Goal: Use online tool/utility: Utilize a website feature to perform a specific function

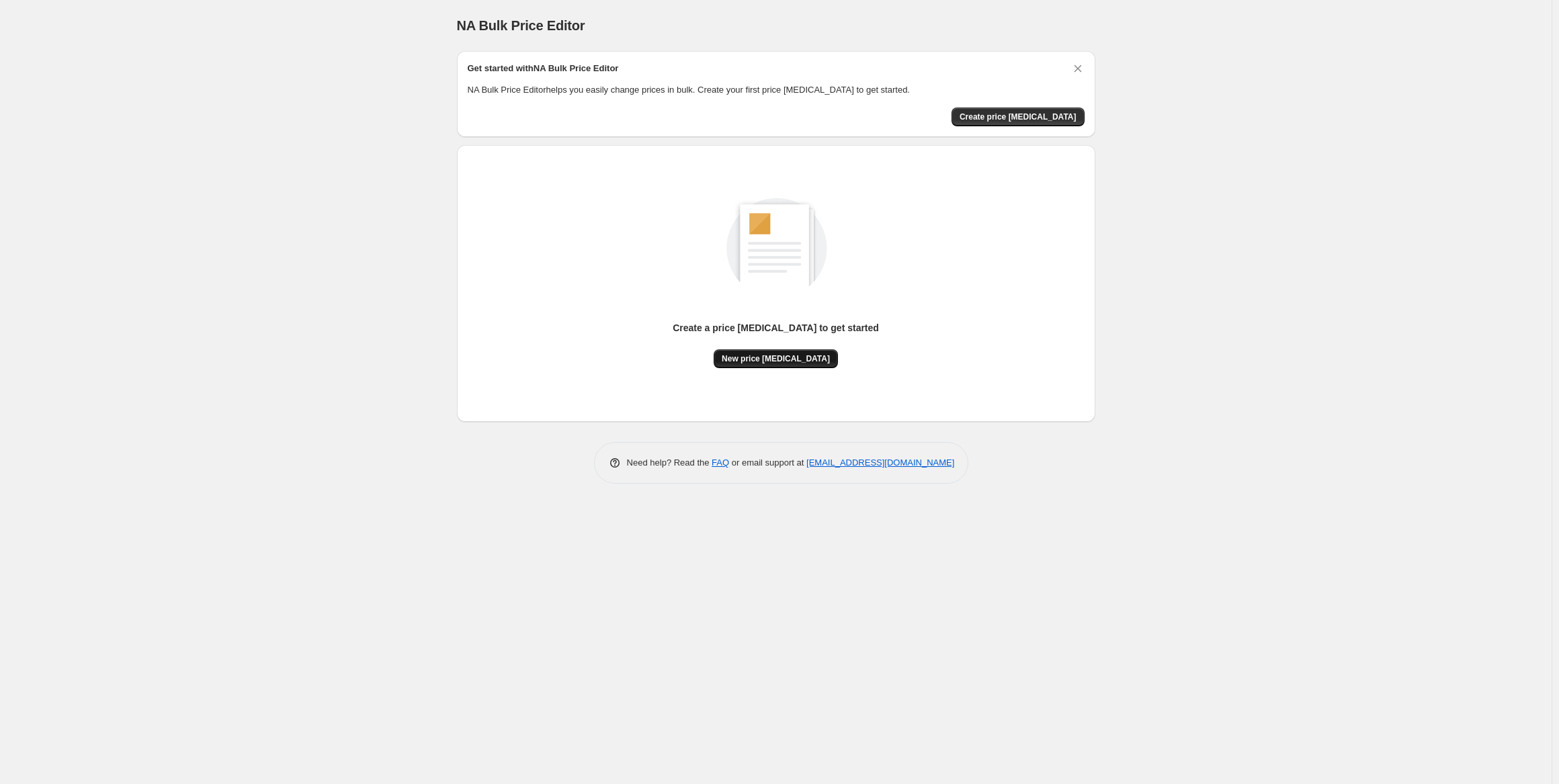
click at [797, 360] on span "New price change job" at bounding box center [775, 358] width 108 height 11
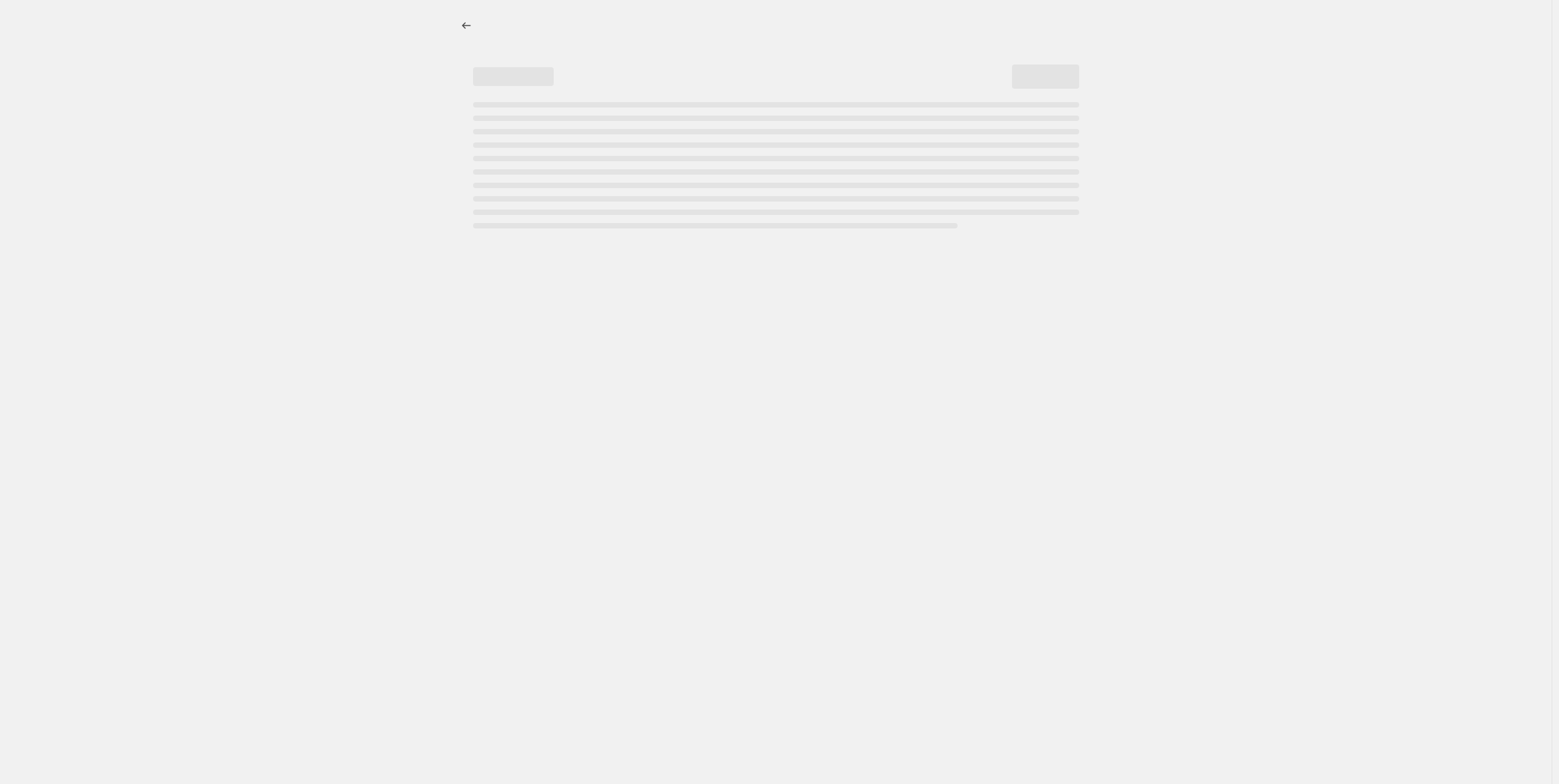
select select "percentage"
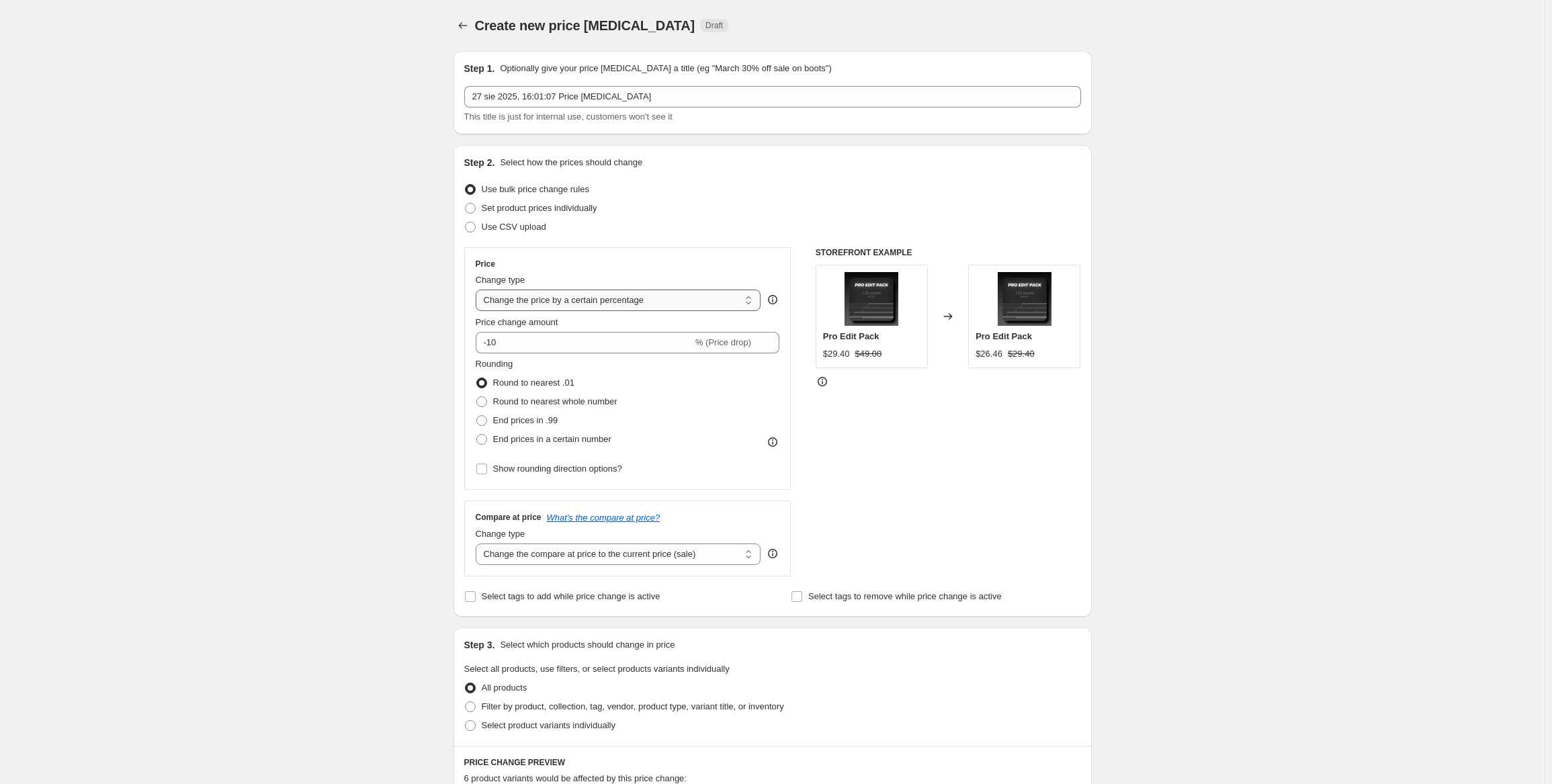
click at [627, 303] on select "Change the price to a certain amount Change the price by a certain amount Chang…" at bounding box center [619, 300] width 286 height 21
click at [629, 303] on select "Change the price to a certain amount Change the price by a certain amount Chang…" at bounding box center [619, 300] width 286 height 21
click at [580, 209] on span "Set product prices individually" at bounding box center [539, 208] width 115 height 10
click at [465, 204] on input "Set product prices individually" at bounding box center [465, 203] width 1 height 1
radio input "true"
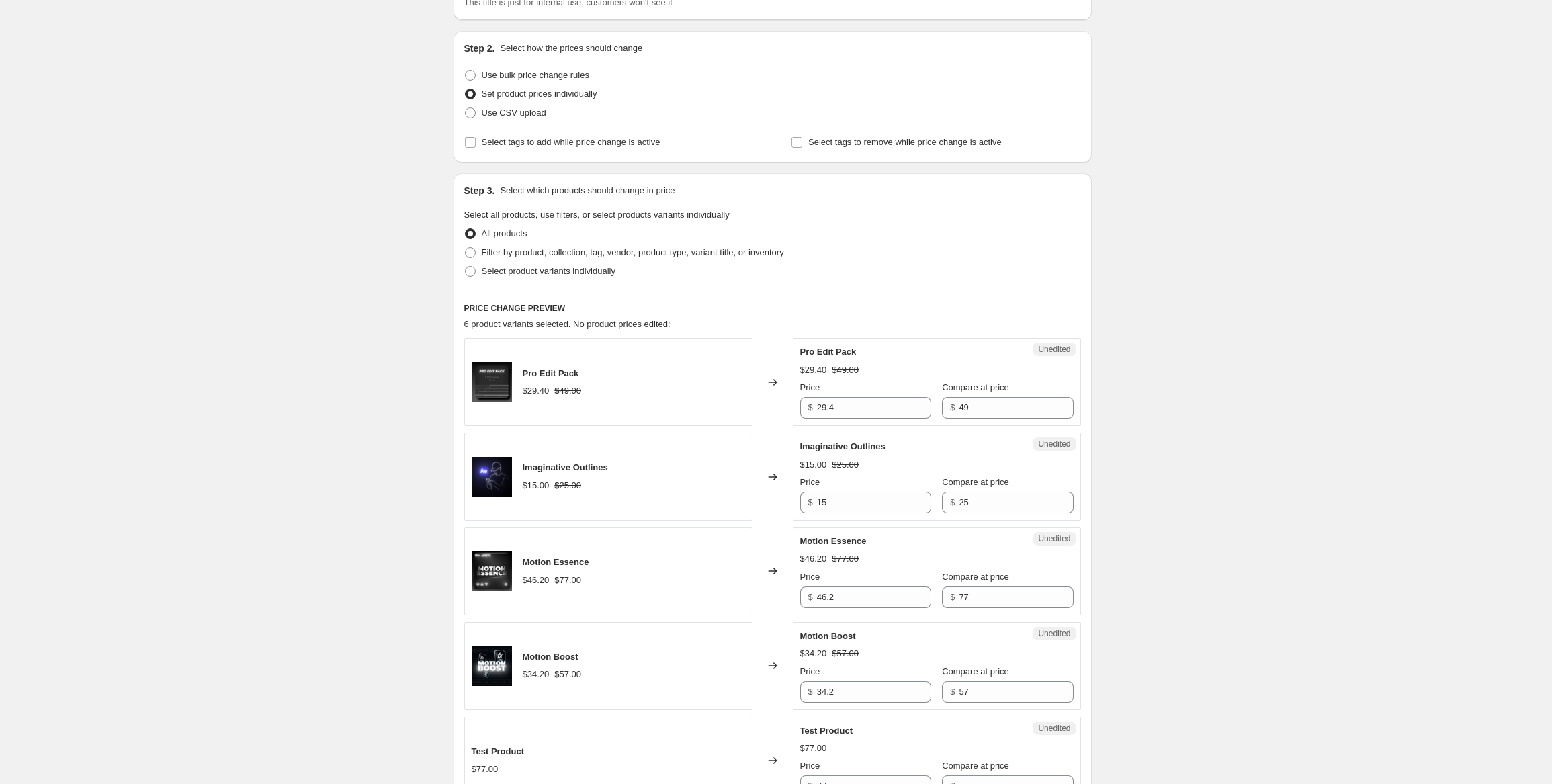
scroll to position [269, 0]
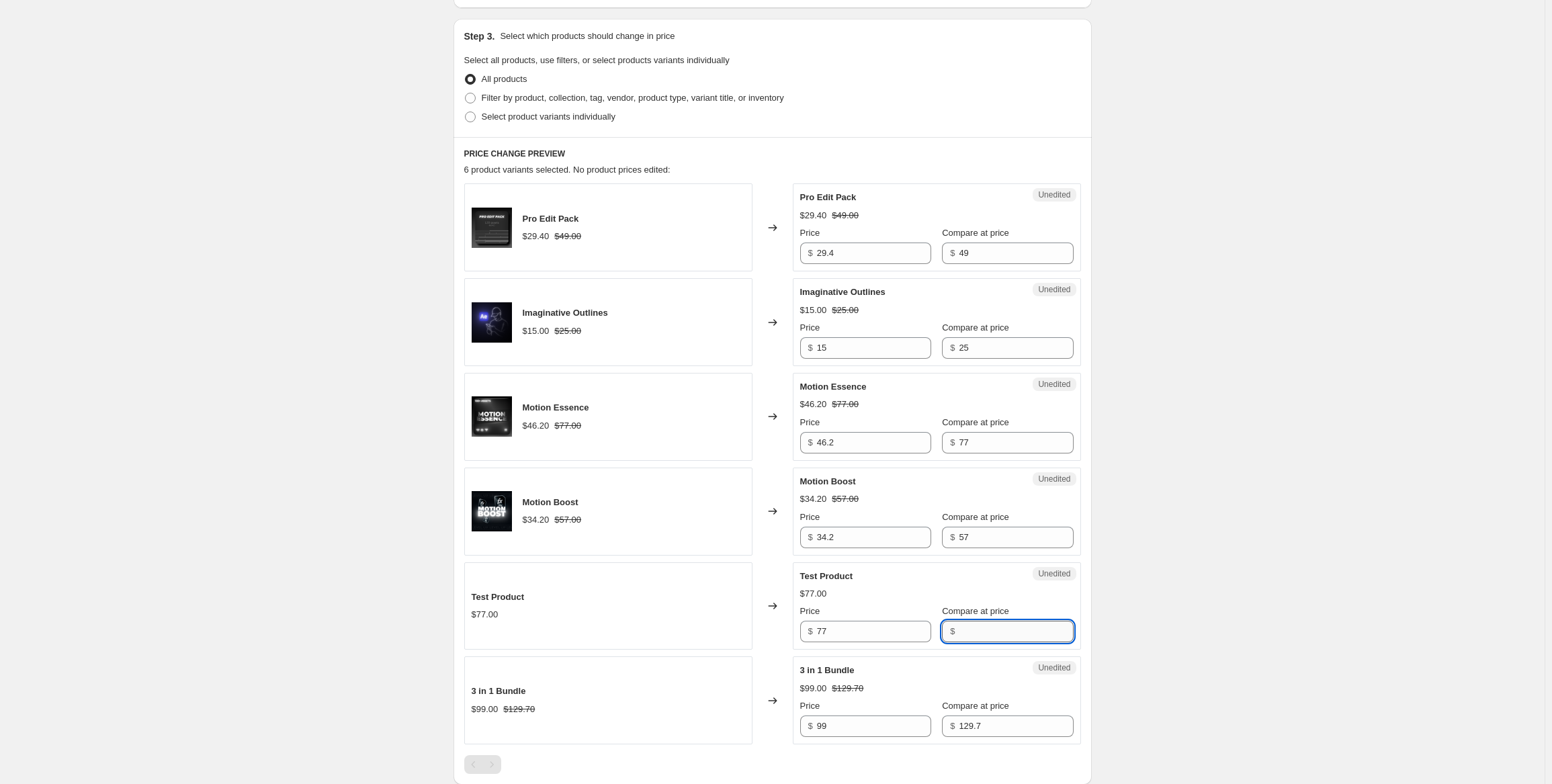
click at [989, 631] on input "Compare at price" at bounding box center [1016, 631] width 115 height 21
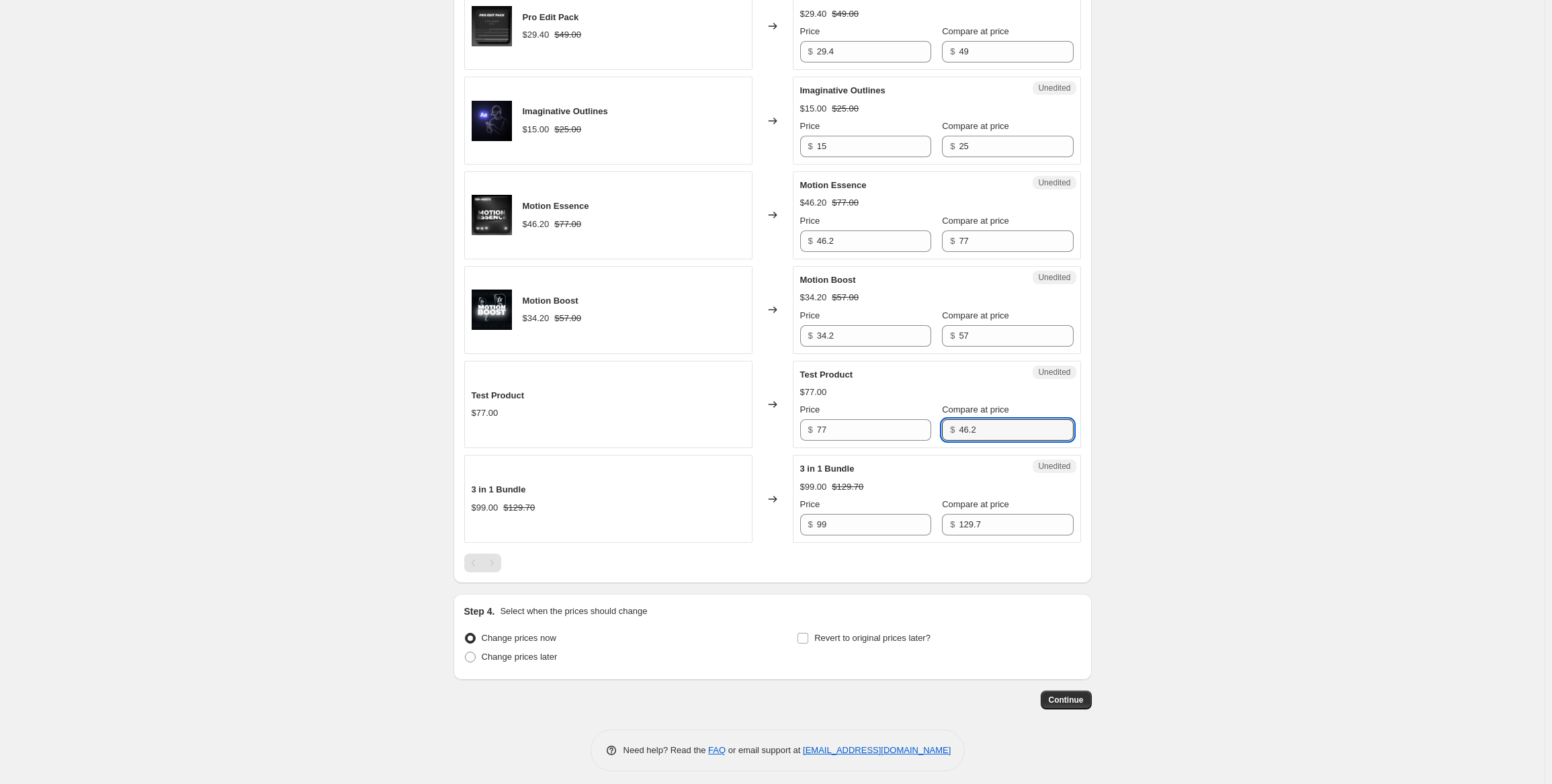
type input "46.2"
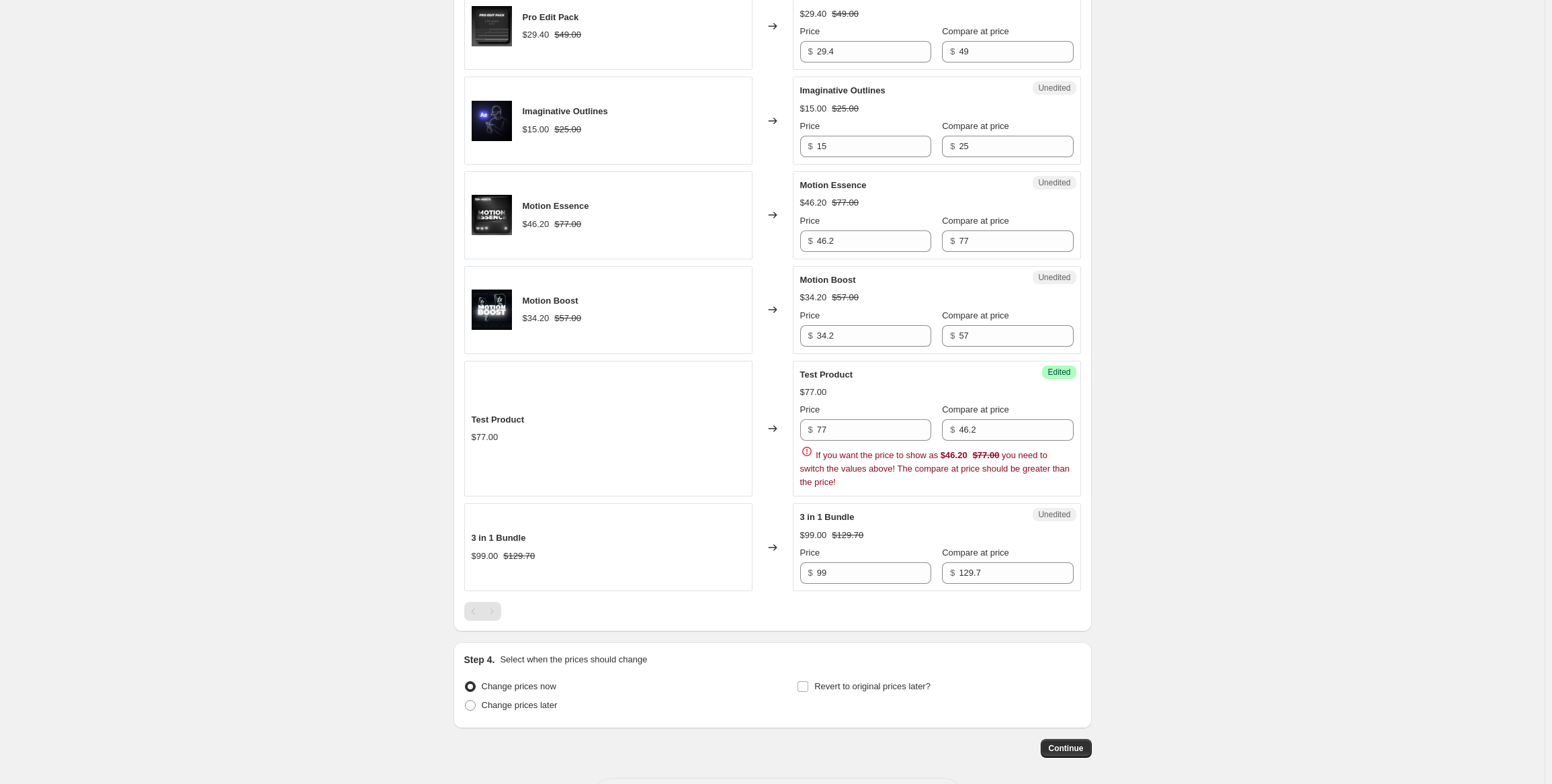
click at [1258, 233] on div "Create new price change job. This page is ready Create new price change job Dra…" at bounding box center [772, 185] width 1544 height 1310
drag, startPoint x: 883, startPoint y: 431, endPoint x: 803, endPoint y: 428, distance: 80.1
click at [803, 428] on div "$ 77" at bounding box center [865, 430] width 131 height 21
type input "46.2"
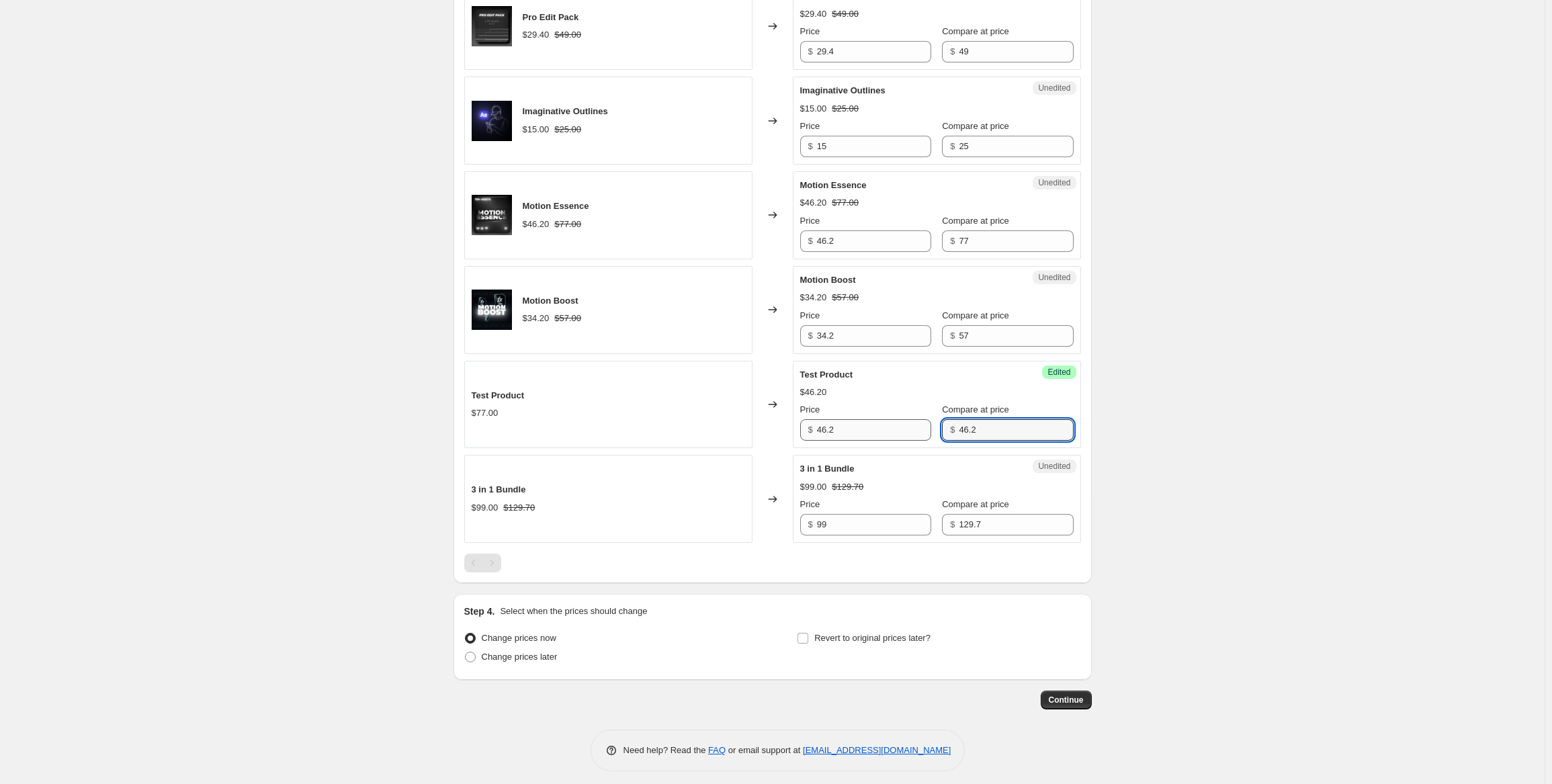
drag, startPoint x: 1005, startPoint y: 435, endPoint x: 897, endPoint y: 424, distance: 108.6
click at [897, 424] on div "Price $ 46.2 Compare at price $ 46.2" at bounding box center [937, 421] width 274 height 37
type input "77"
click at [1266, 490] on div "Create new price change job. This page is ready Create new price change job Dra…" at bounding box center [772, 160] width 1544 height 1261
click at [242, 428] on div "Create new price change job. This page is ready Create new price change job Dra…" at bounding box center [772, 160] width 1544 height 1261
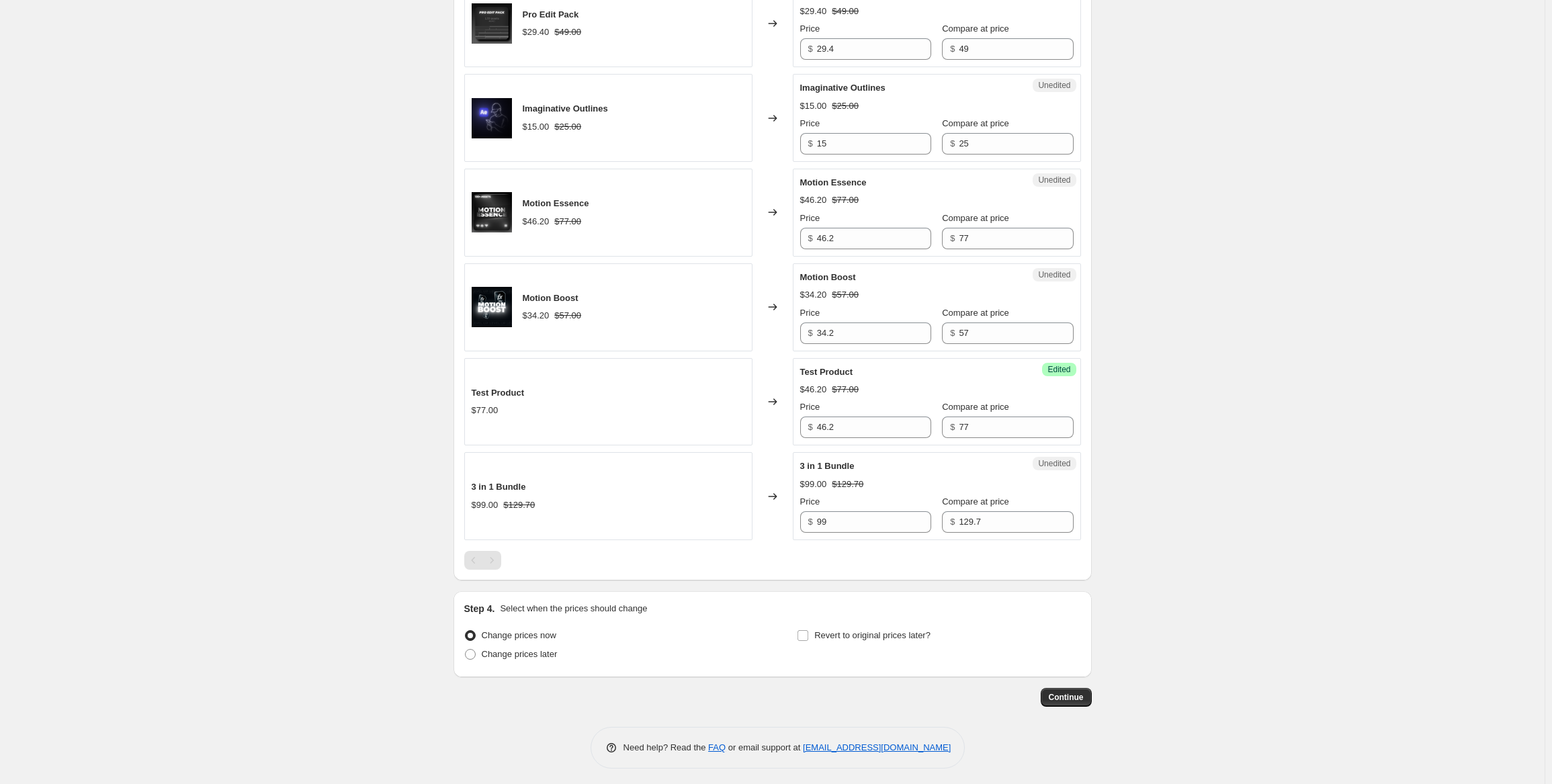
scroll to position [474, 0]
drag, startPoint x: 846, startPoint y: 419, endPoint x: 785, endPoint y: 426, distance: 61.4
click at [785, 426] on div "Test Product $77.00 Changed to Success Edited Test Product $46.20 $77.00 Price …" at bounding box center [773, 401] width 617 height 88
type input "50"
click at [1231, 457] on div "Create new price change job. This page is ready Create new price change job Dra…" at bounding box center [772, 156] width 1544 height 1261
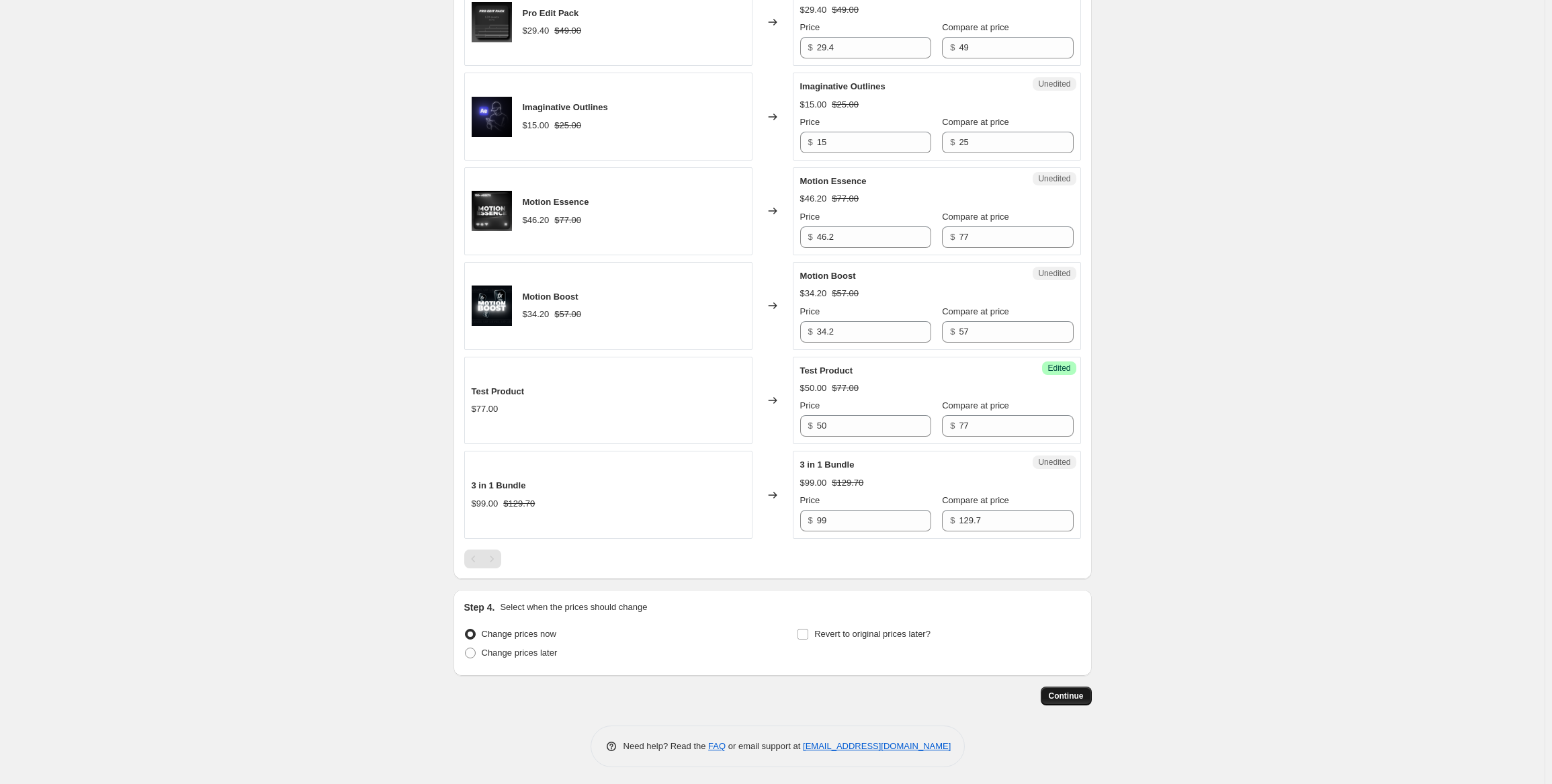
click at [1076, 698] on span "Continue" at bounding box center [1066, 696] width 35 height 11
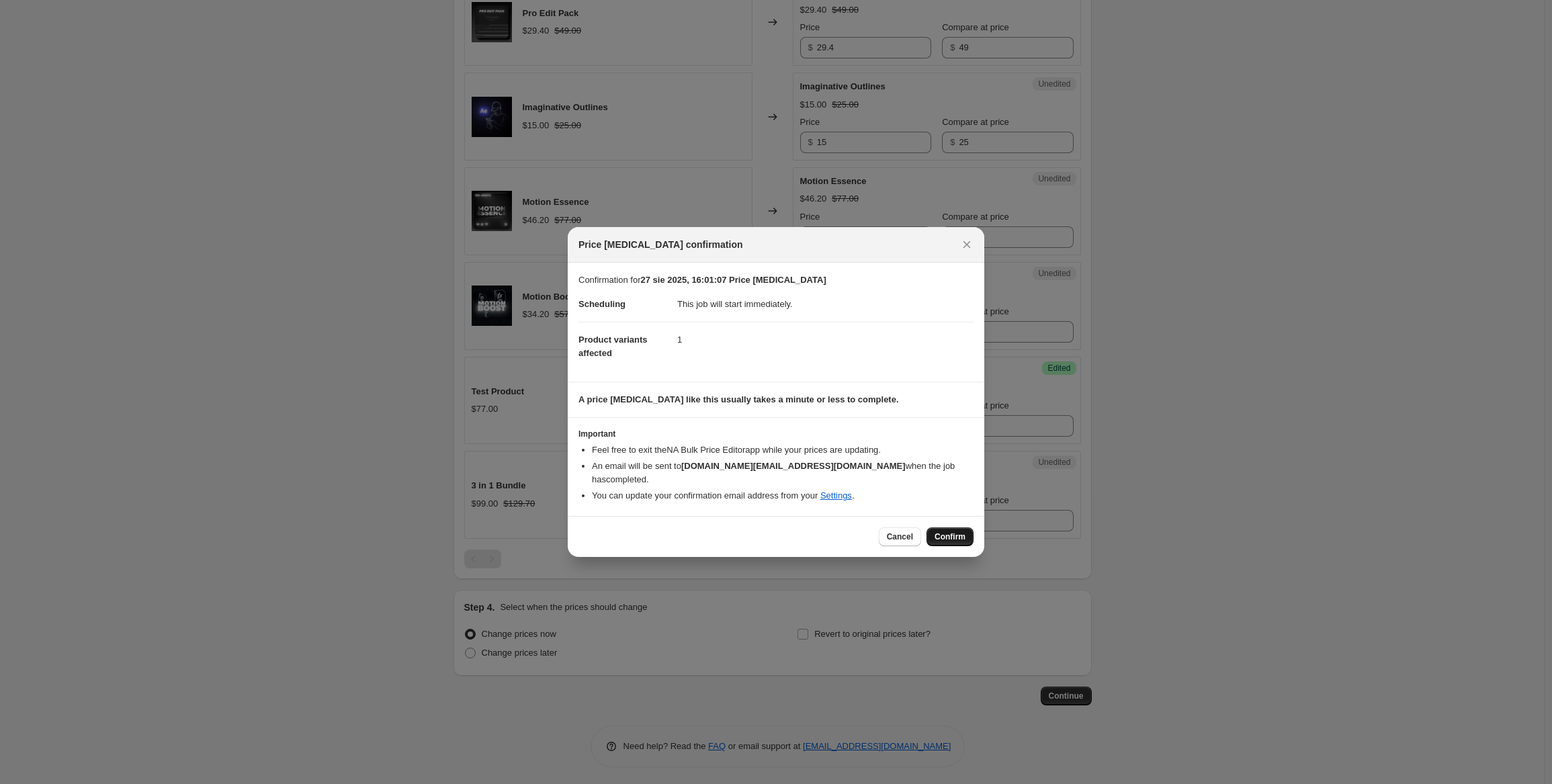
click at [958, 527] on button "Confirm" at bounding box center [950, 537] width 47 height 19
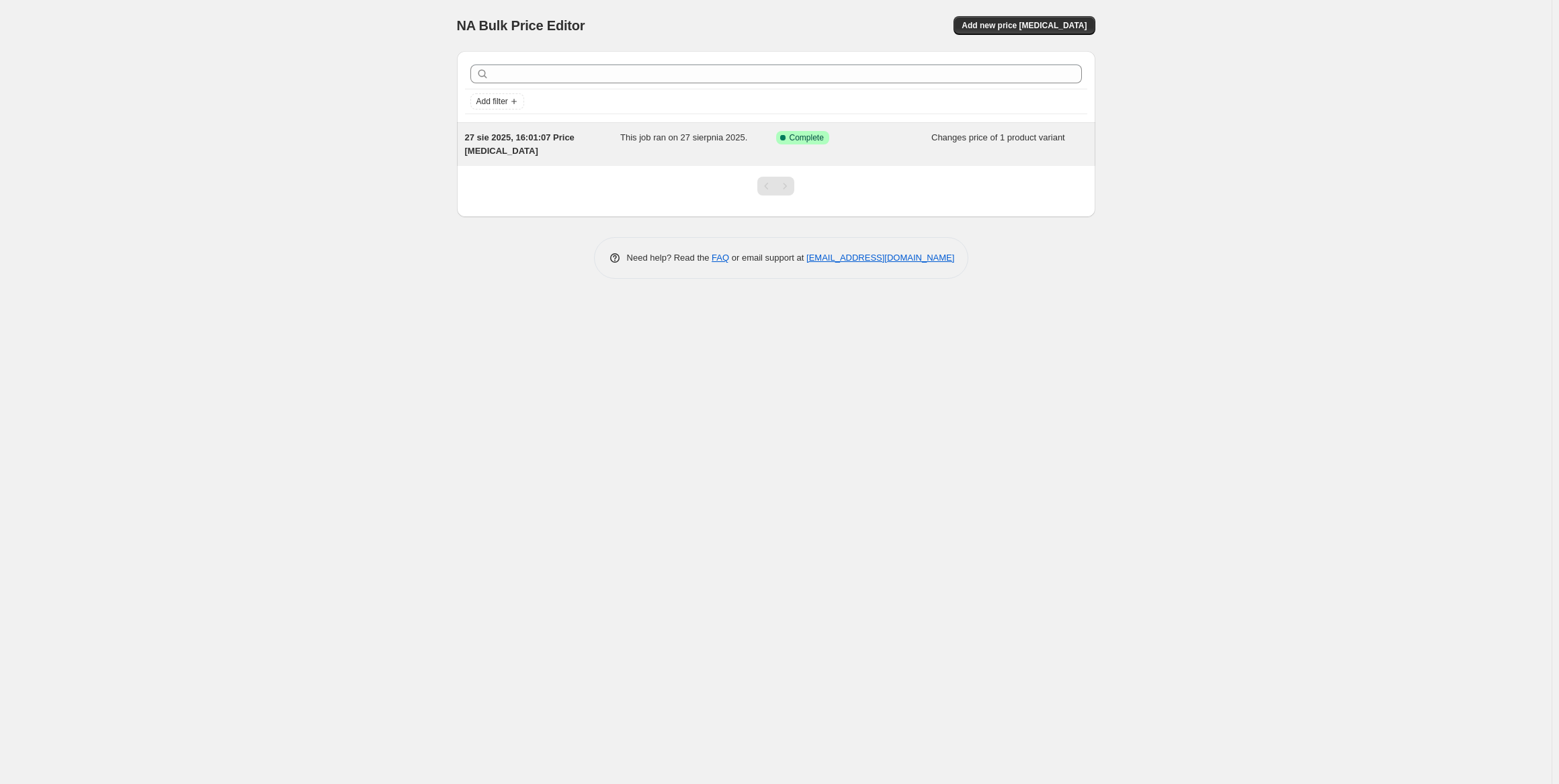
click at [520, 146] on div "27 sie 2025, 16:01:07 Price [MEDICAL_DATA]" at bounding box center [543, 144] width 156 height 27
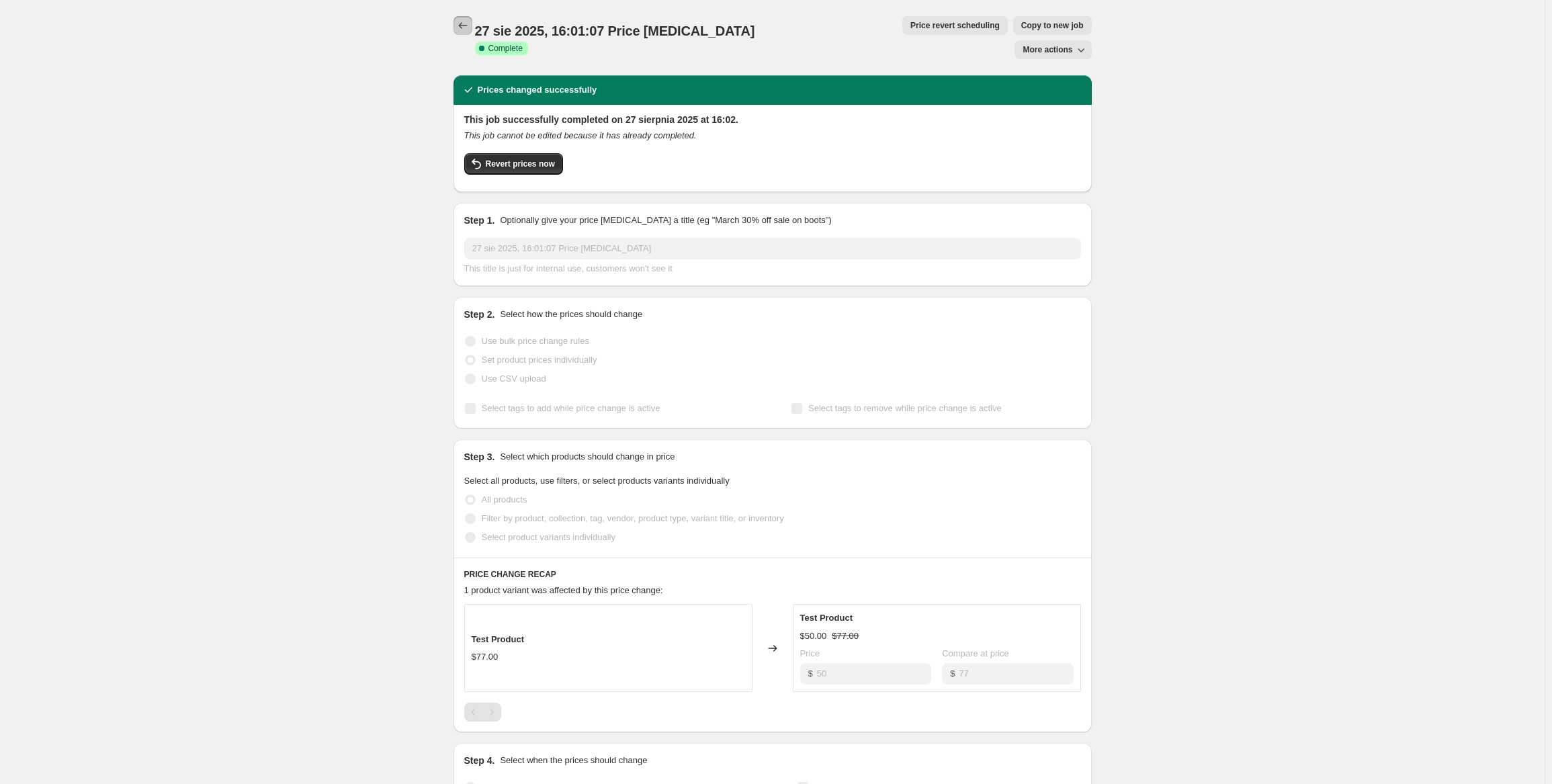
click at [472, 17] on button "Price change jobs" at bounding box center [462, 25] width 19 height 19
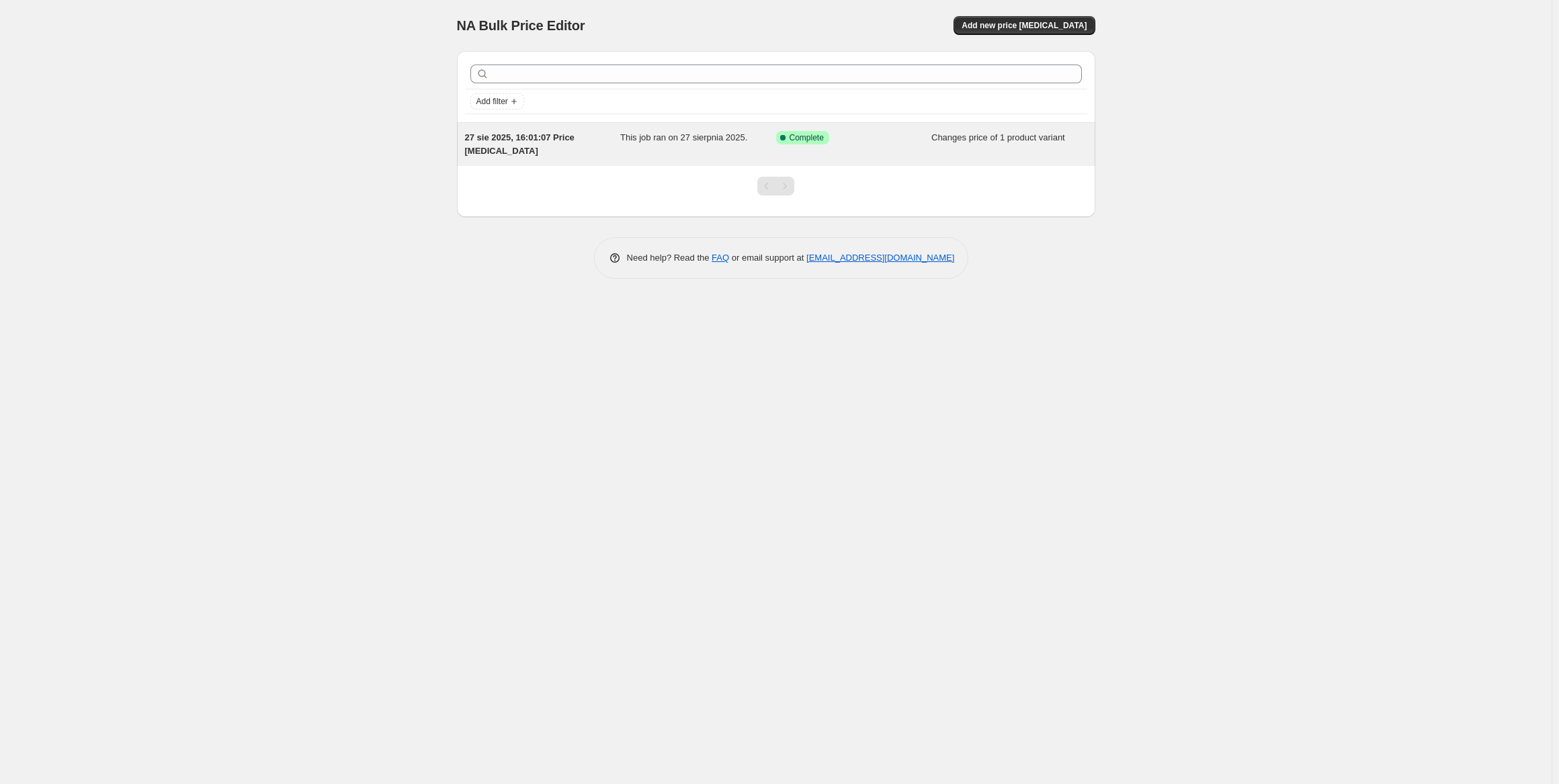
click at [717, 135] on span "This job ran on 27 sierpnia 2025." at bounding box center [684, 137] width 127 height 10
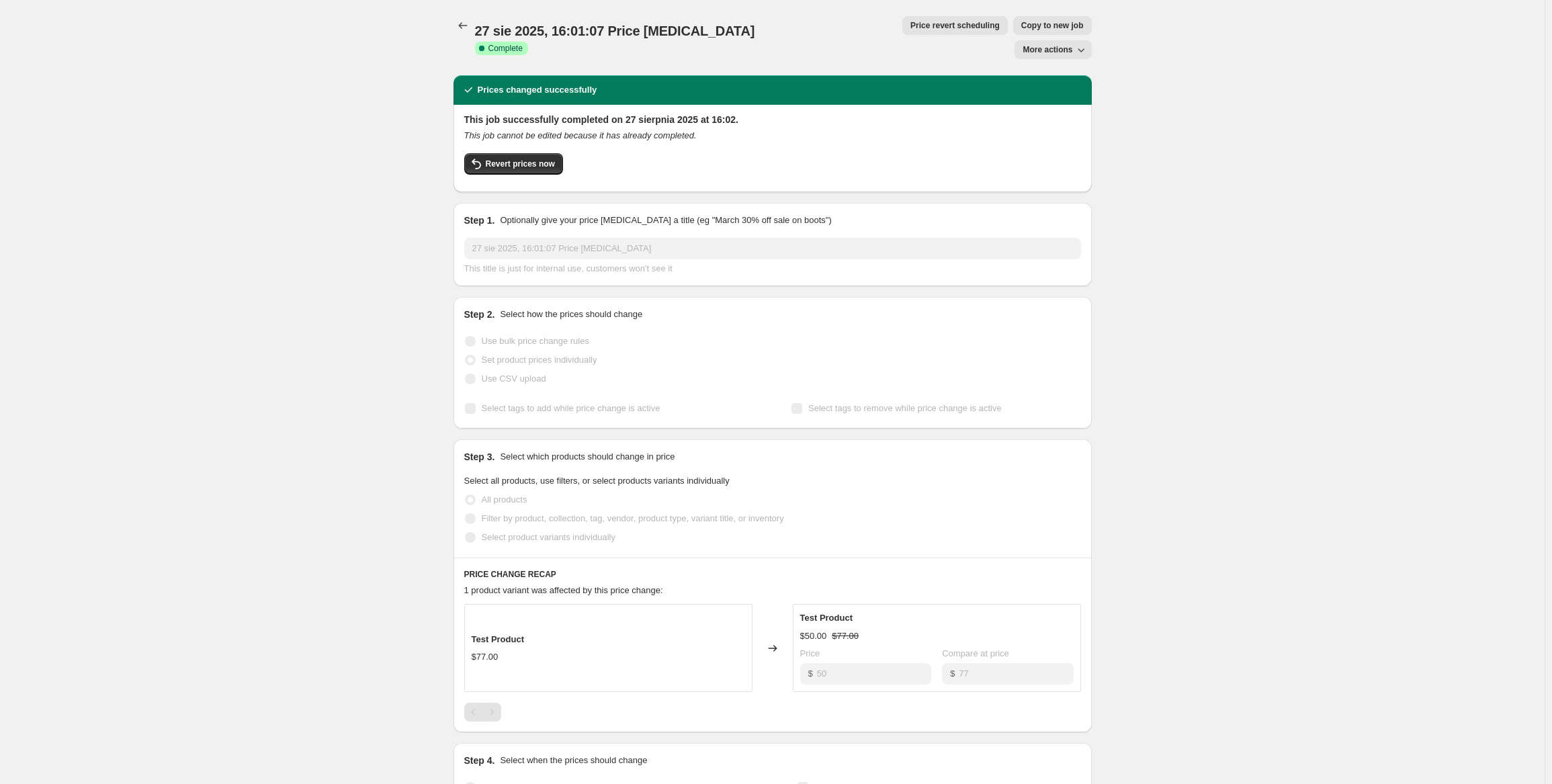
scroll to position [101, 0]
